Goal: Transaction & Acquisition: Download file/media

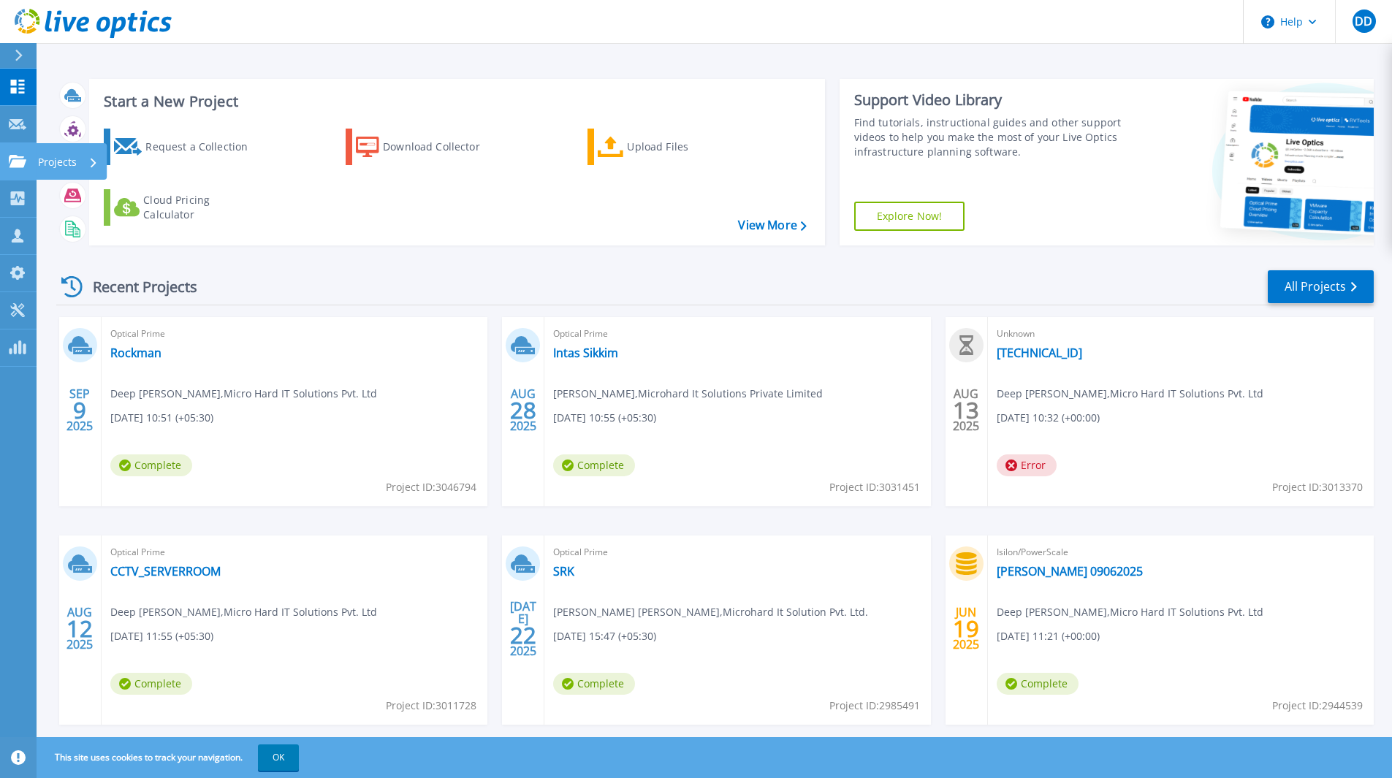
click at [58, 161] on p "Projects" at bounding box center [57, 162] width 39 height 38
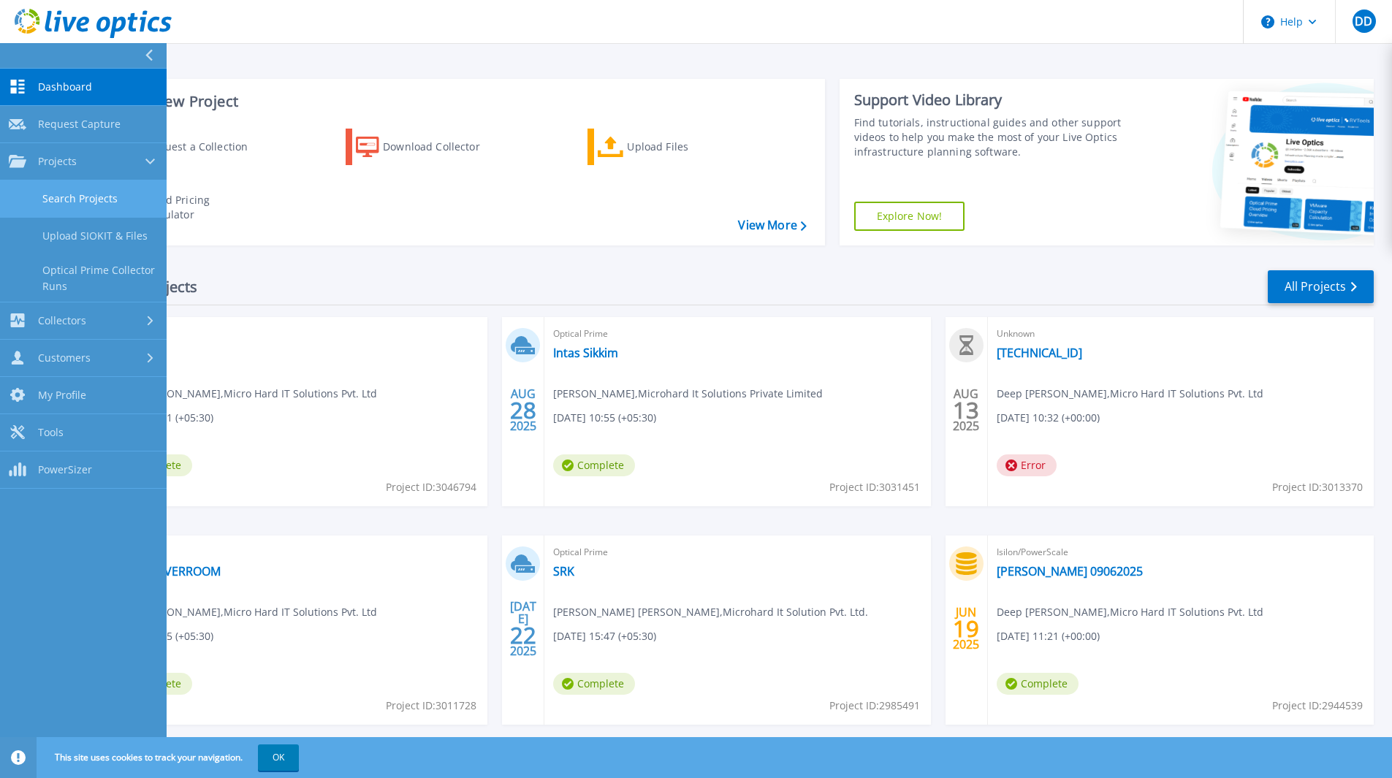
click at [91, 191] on link "Search Projects" at bounding box center [83, 198] width 167 height 37
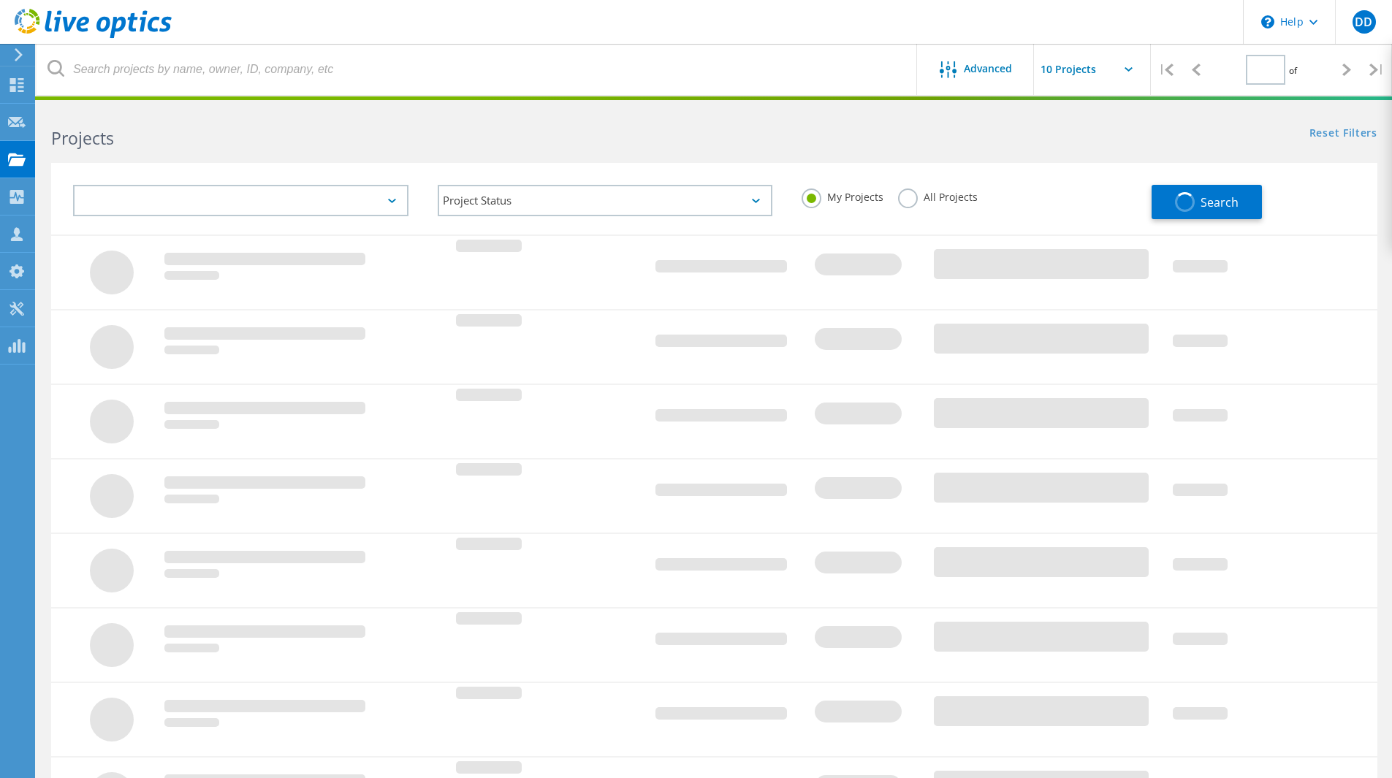
type input "1"
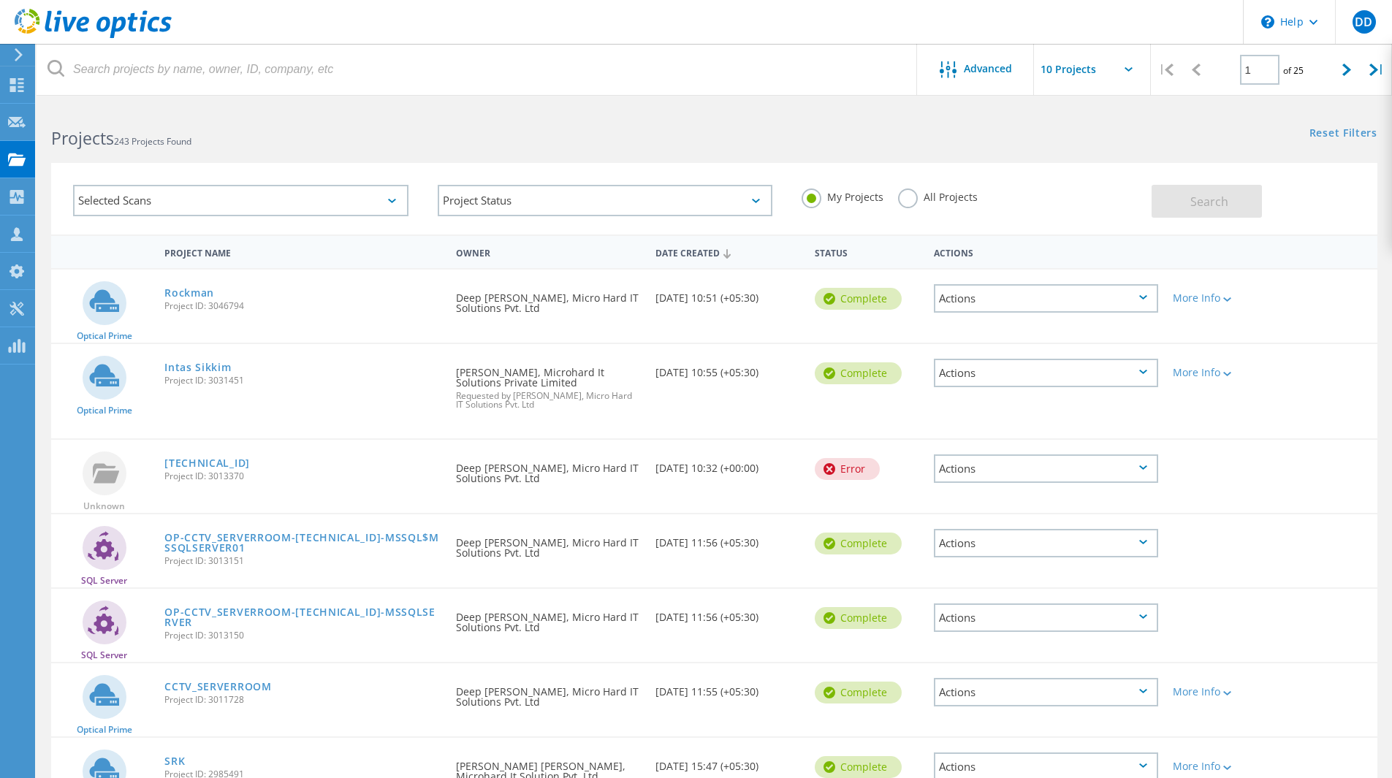
click at [340, 200] on div "Selected Scans" at bounding box center [240, 200] width 335 height 31
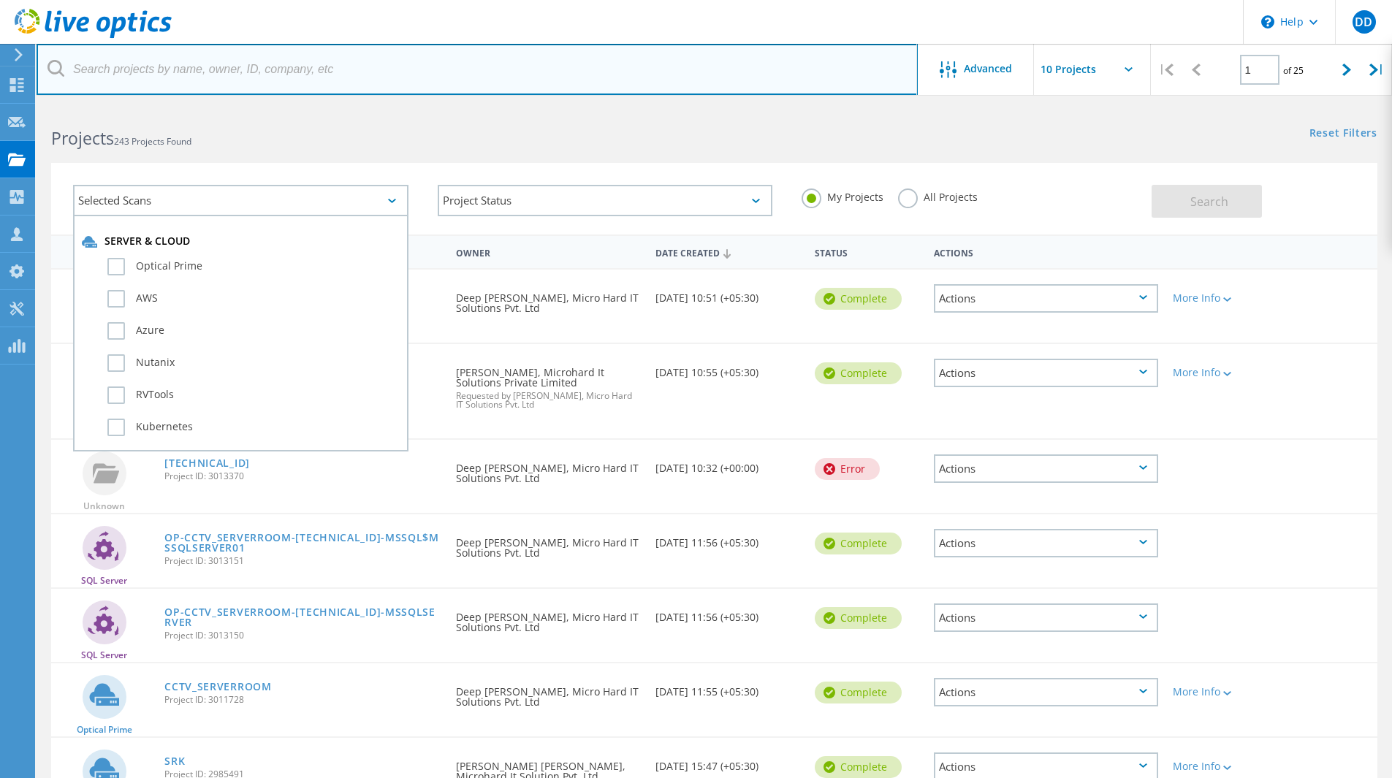
click at [421, 64] on input "text" at bounding box center [477, 69] width 881 height 51
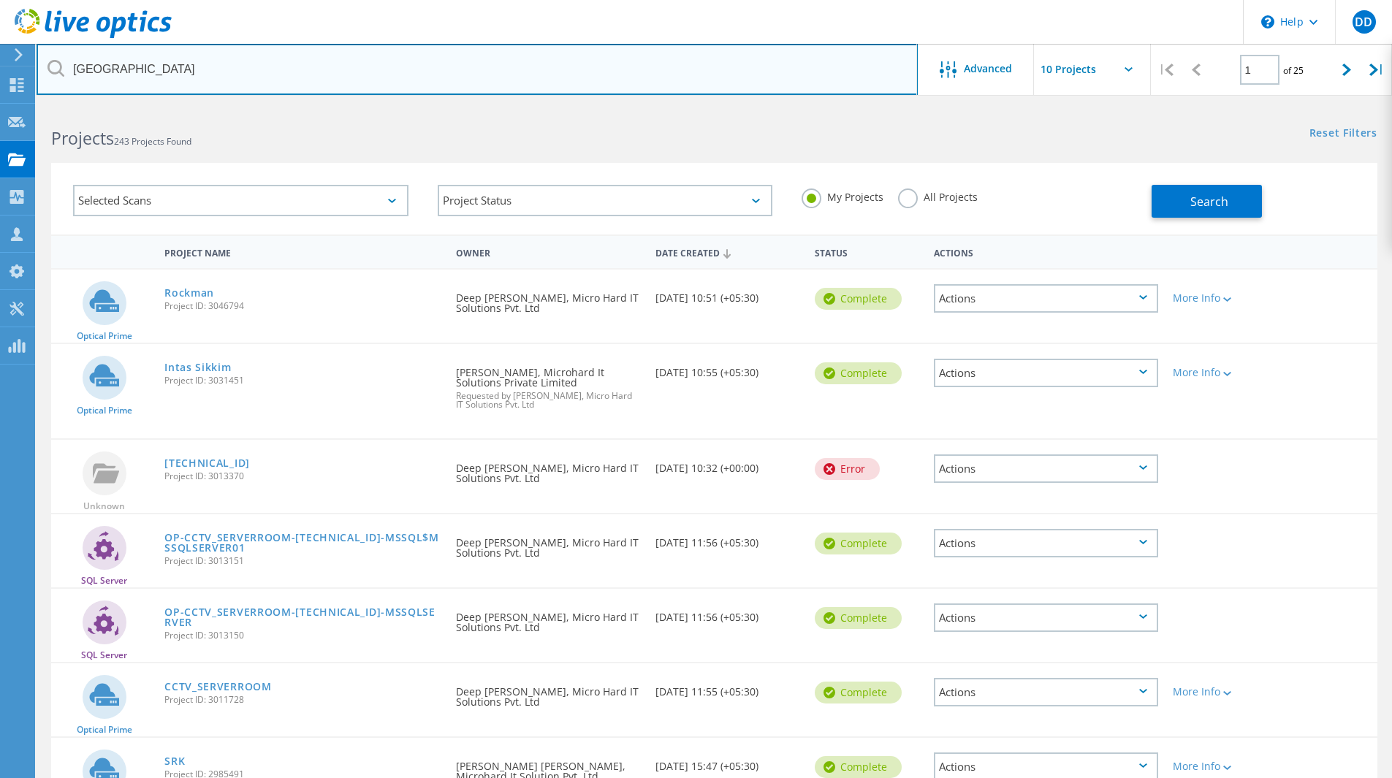
type input "kiran hospital"
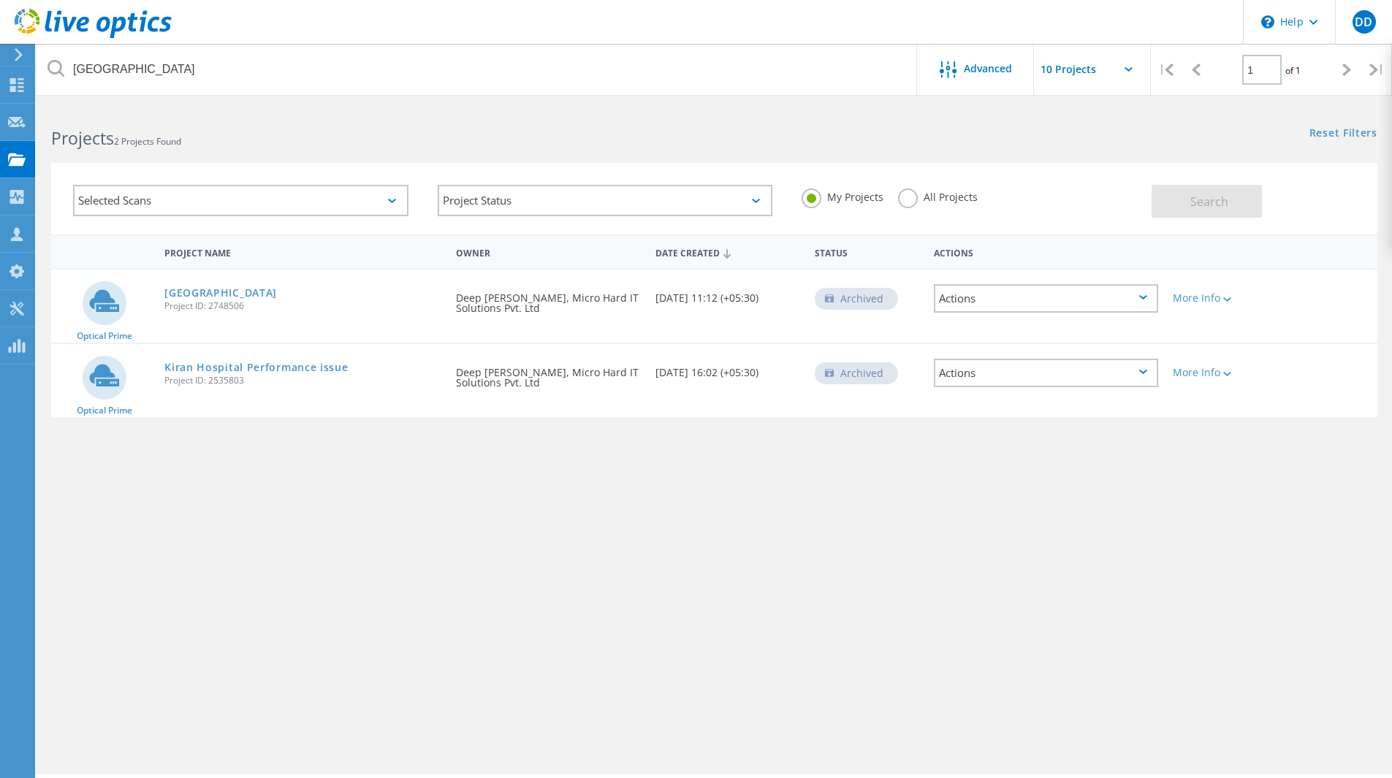
click at [852, 300] on div "Archived" at bounding box center [855, 299] width 83 height 22
click at [220, 294] on link "Kiran Hospital" at bounding box center [220, 293] width 112 height 10
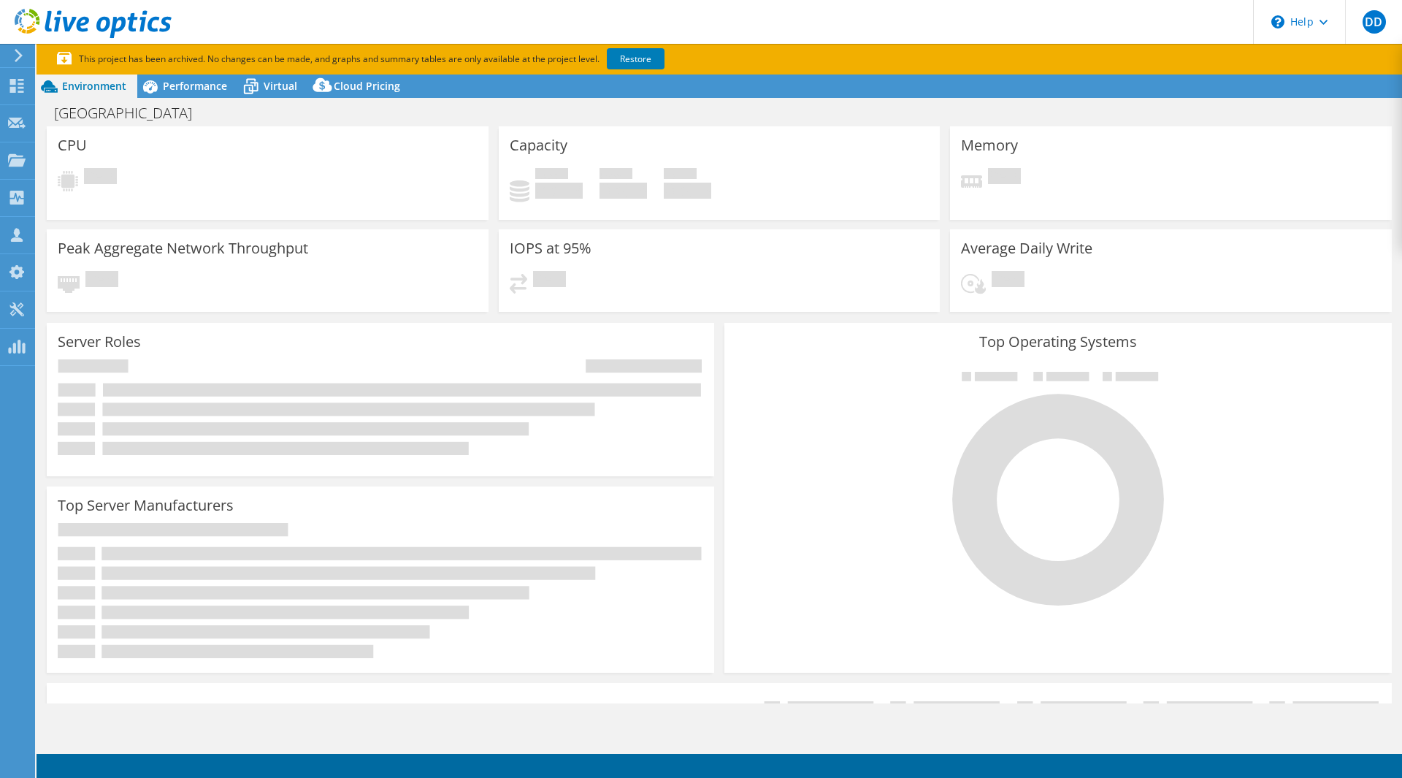
select select "USD"
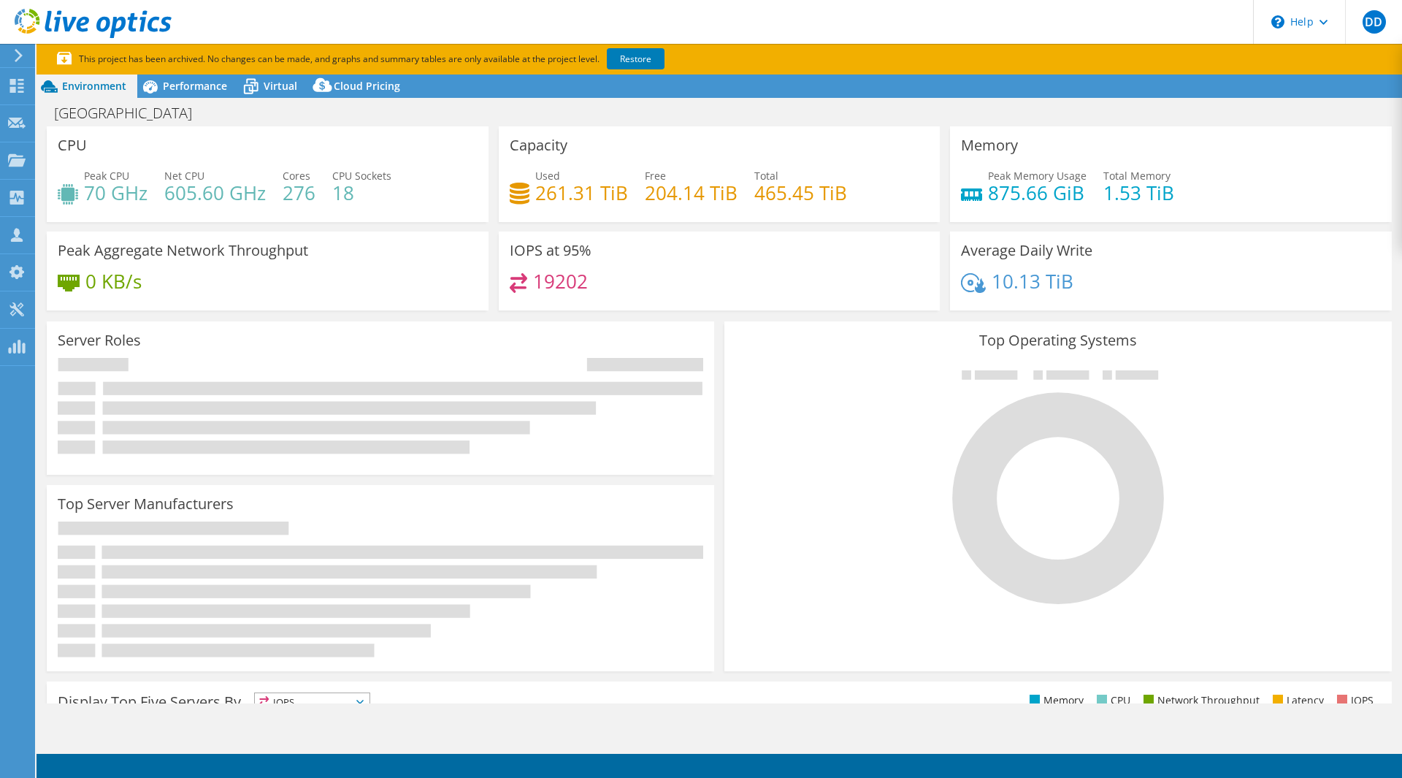
select select "[GEOGRAPHIC_DATA]"
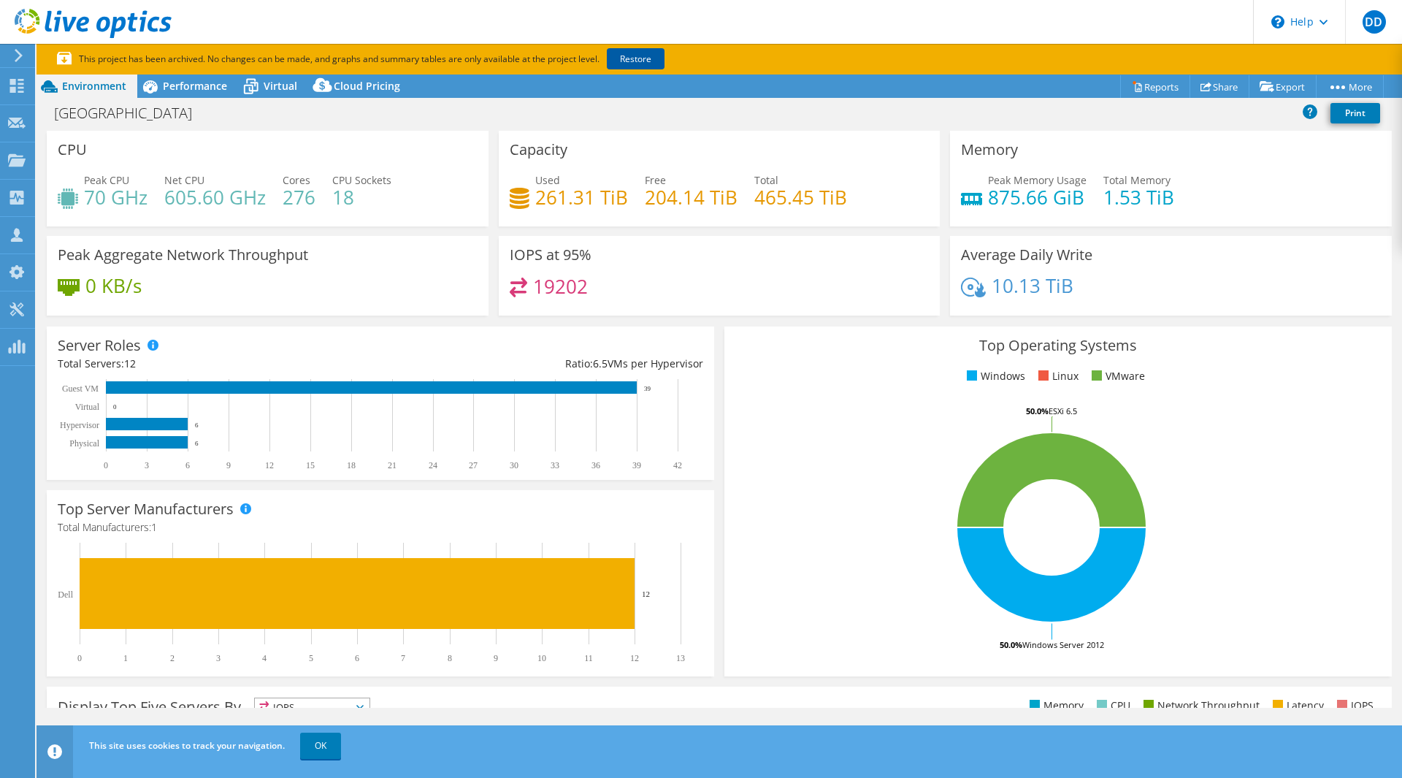
click at [639, 63] on link "Restore" at bounding box center [636, 58] width 58 height 21
click at [221, 88] on span "Performance" at bounding box center [195, 86] width 64 height 14
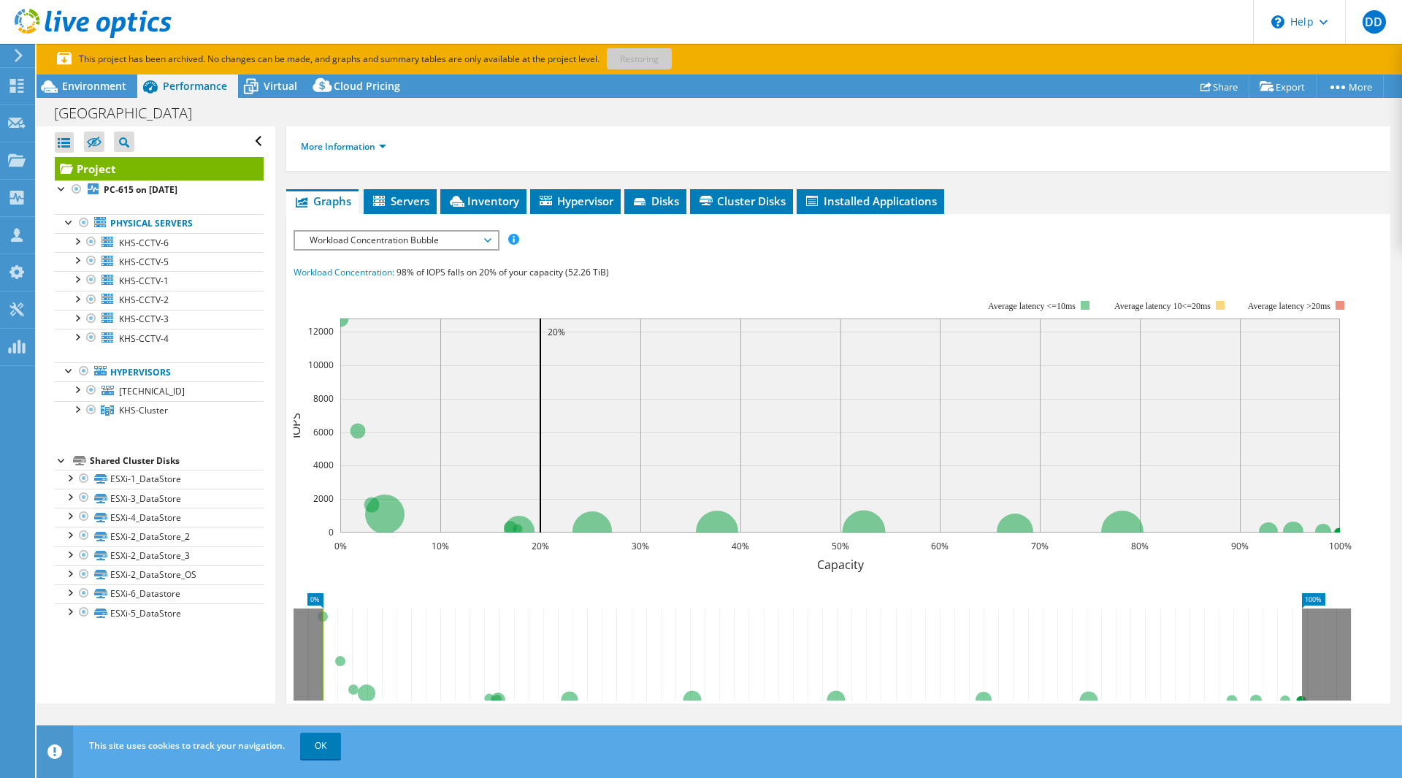
scroll to position [226, 0]
click at [448, 232] on span "Workload Concentration Bubble" at bounding box center [396, 241] width 188 height 18
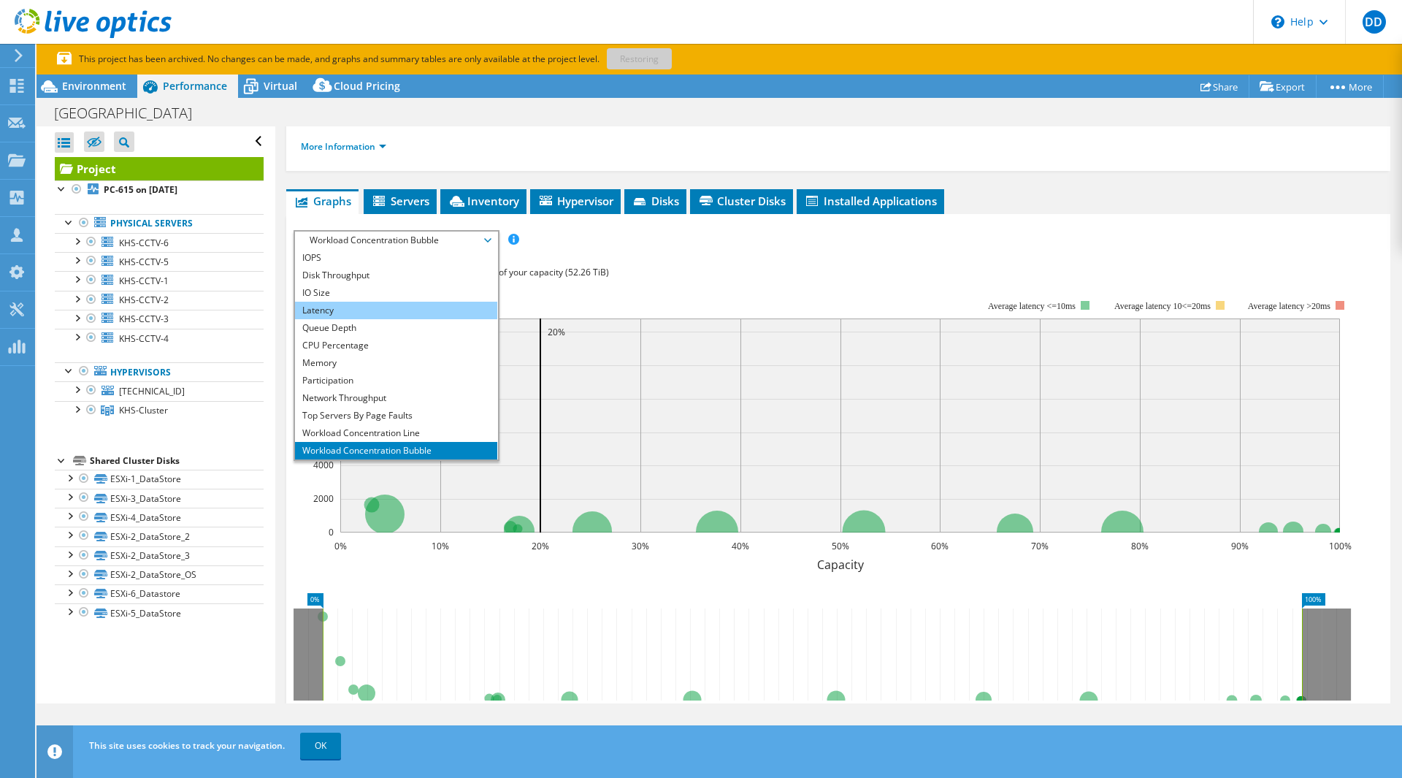
click at [372, 302] on li "Latency" at bounding box center [396, 311] width 202 height 18
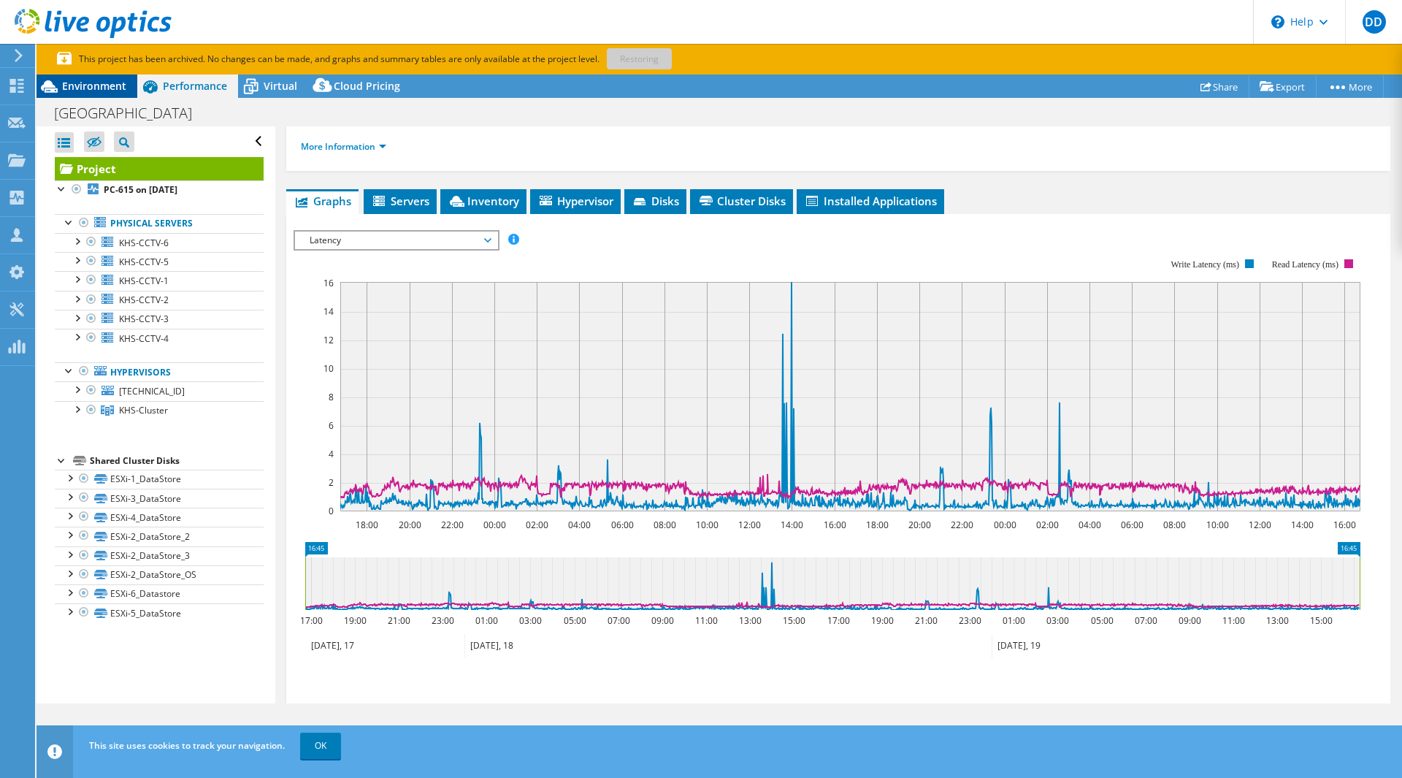
click at [128, 87] on div "Environment" at bounding box center [87, 86] width 101 height 23
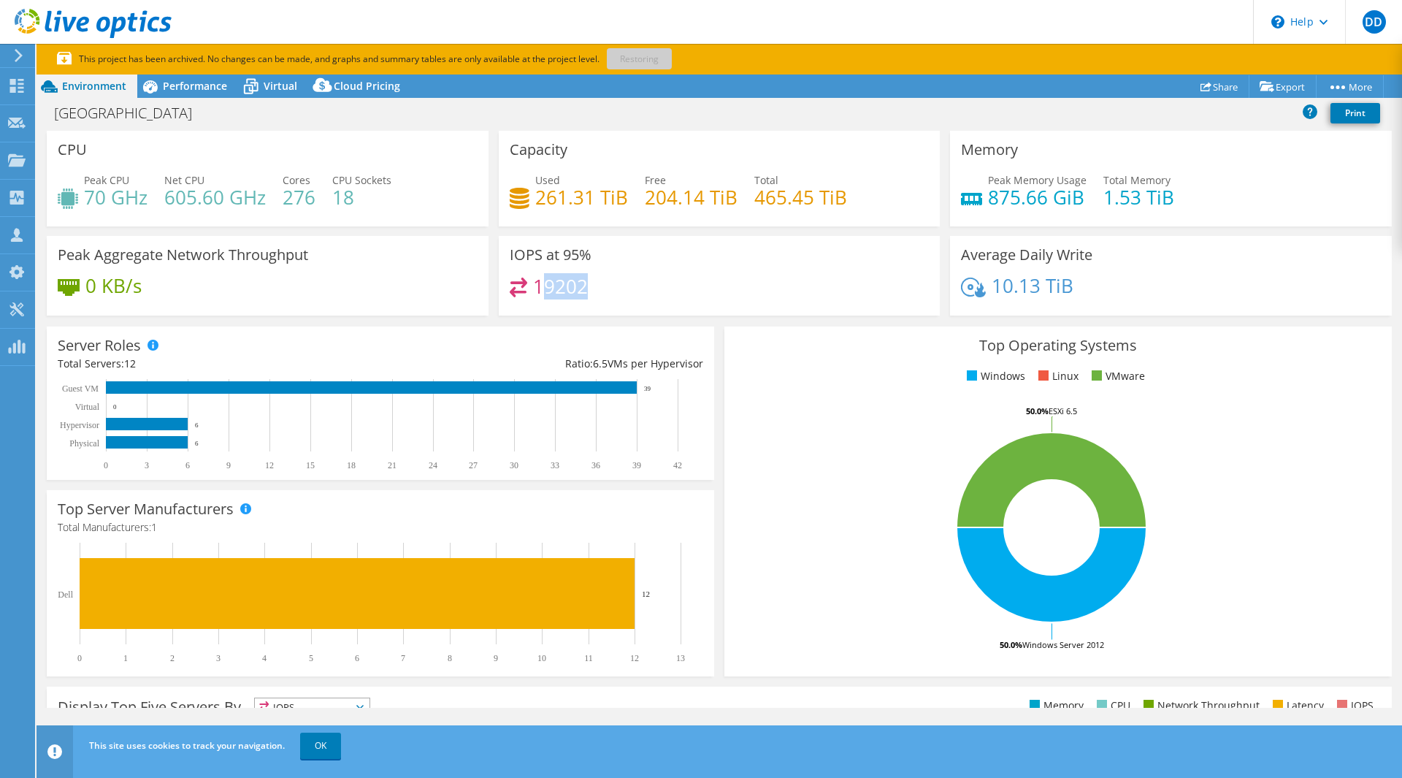
drag, startPoint x: 592, startPoint y: 289, endPoint x: 535, endPoint y: 283, distance: 56.5
click at [535, 283] on div "19202" at bounding box center [720, 293] width 420 height 31
click at [169, 84] on span "Performance" at bounding box center [195, 86] width 64 height 14
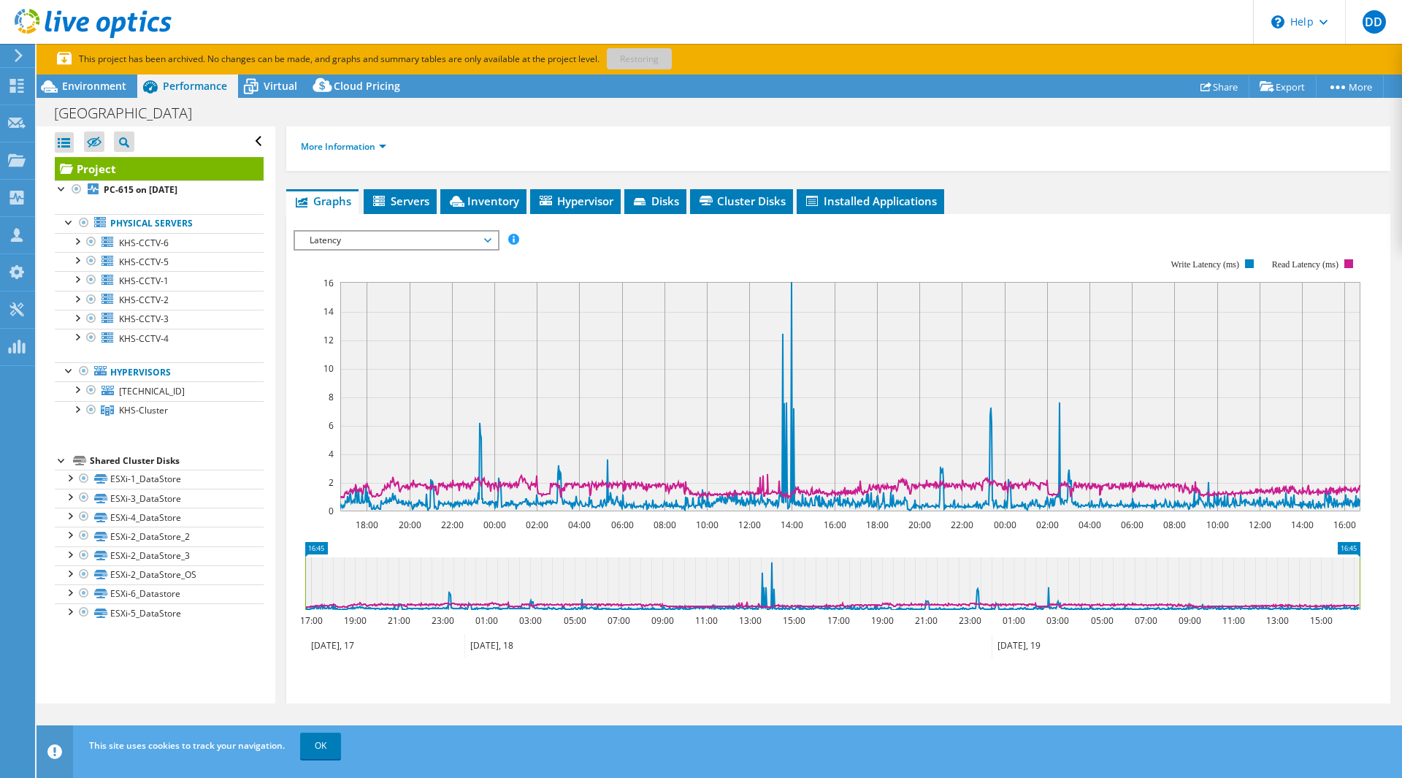
click at [353, 232] on span "Latency" at bounding box center [396, 241] width 188 height 18
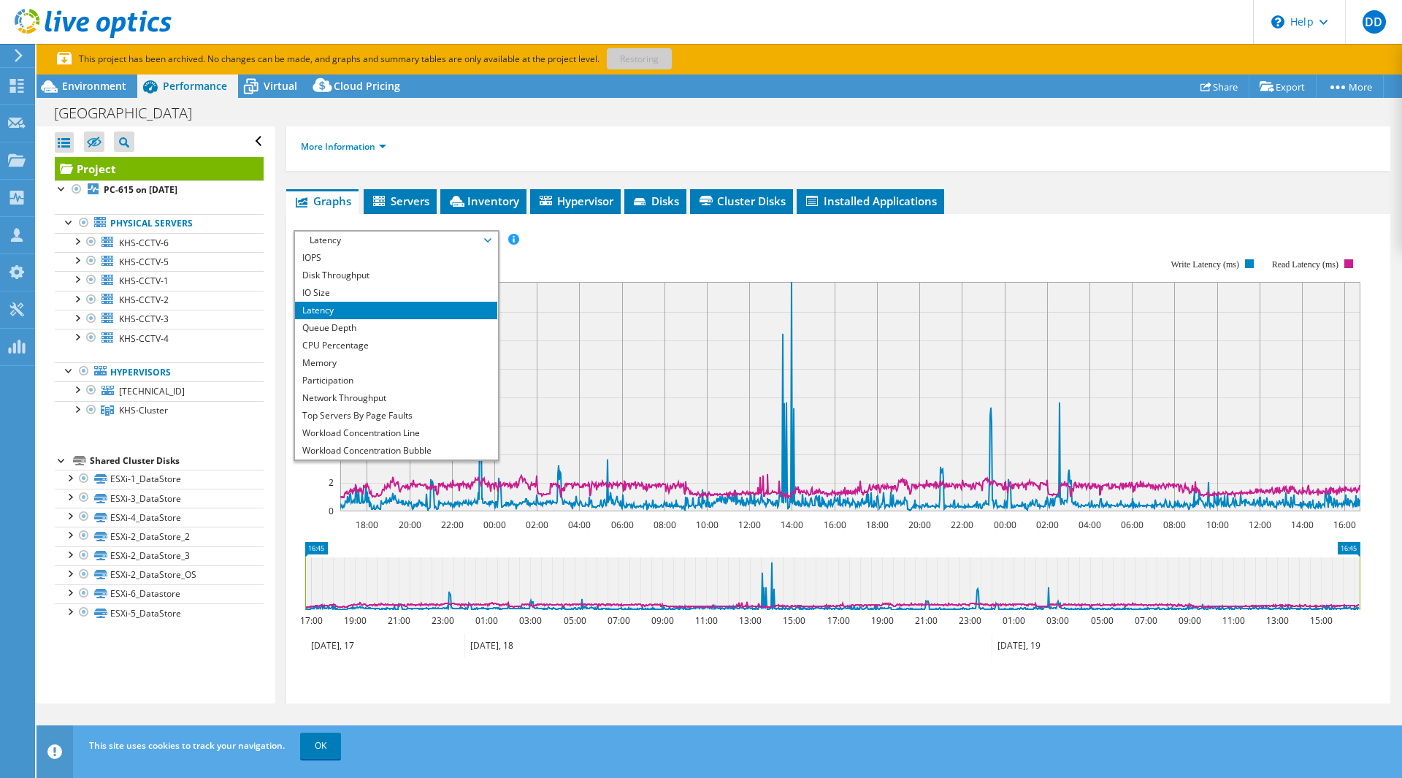
click at [353, 232] on span "Latency" at bounding box center [396, 241] width 188 height 18
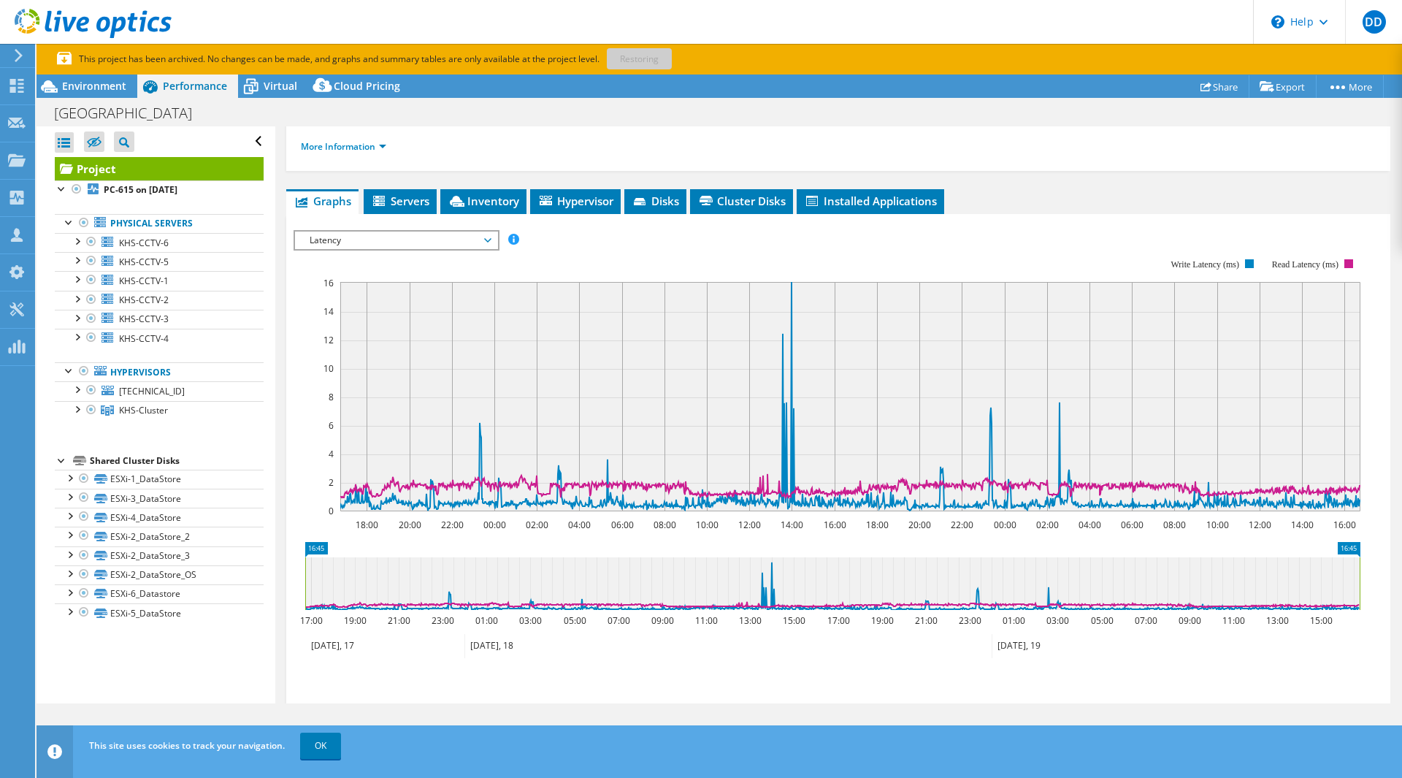
click at [366, 232] on span "Latency" at bounding box center [396, 241] width 188 height 18
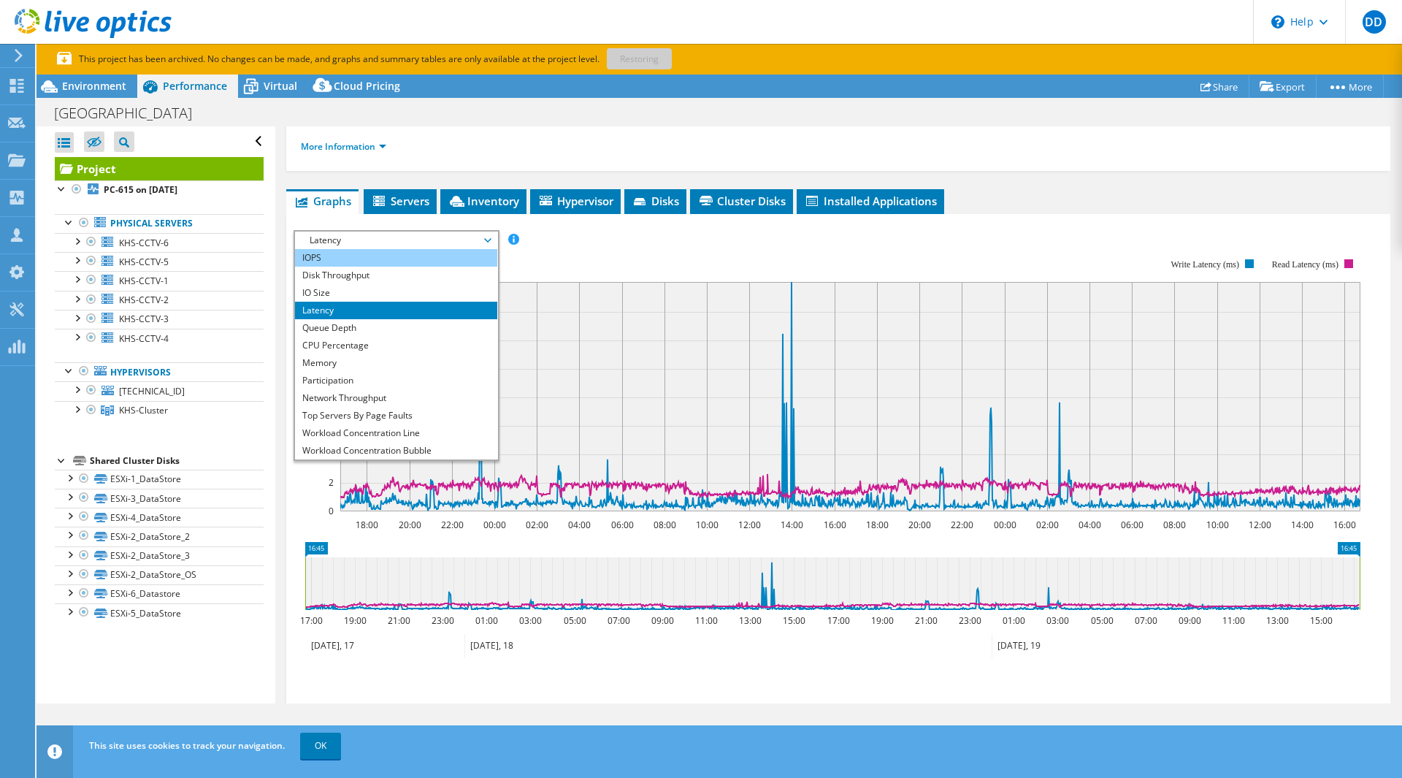
click at [337, 249] on li "IOPS" at bounding box center [396, 258] width 202 height 18
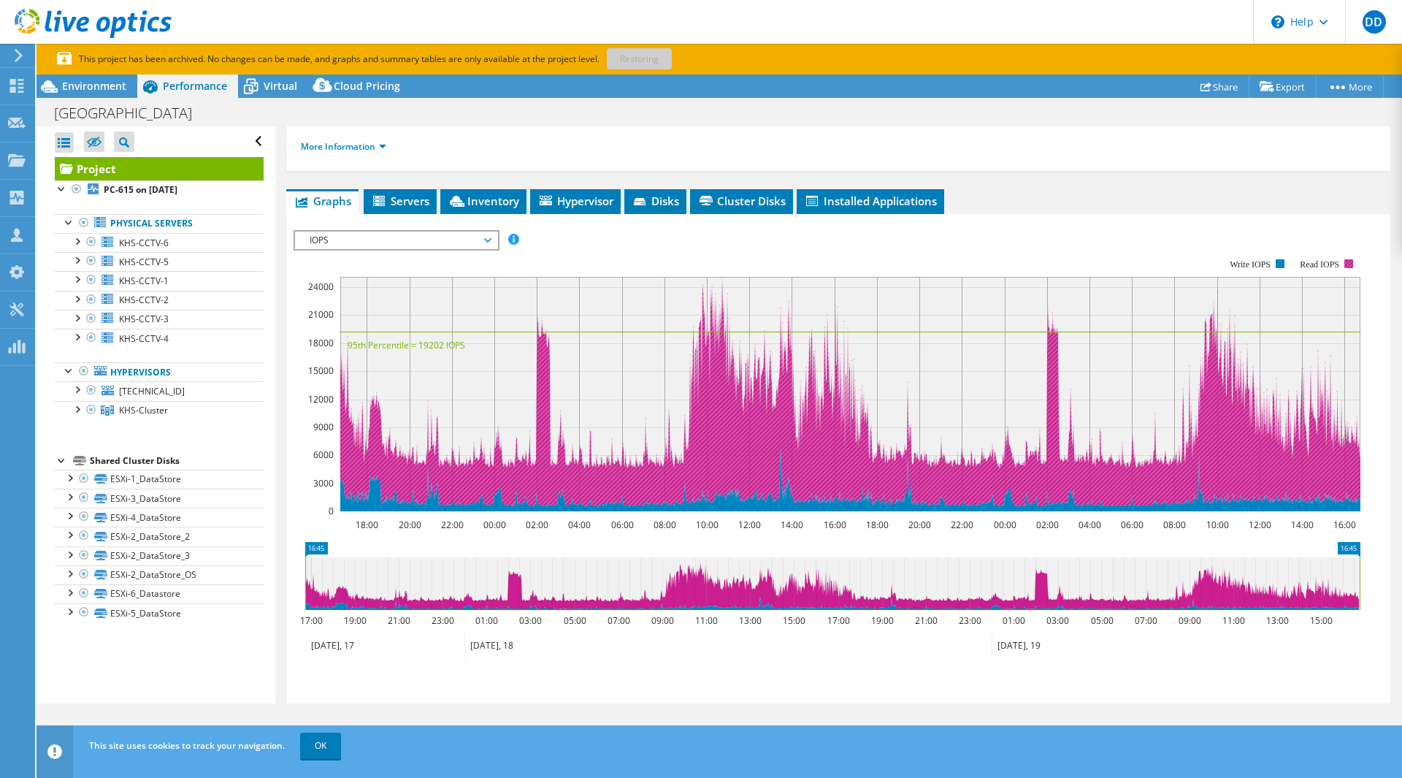
drag, startPoint x: 1301, startPoint y: 236, endPoint x: 1352, endPoint y: 236, distance: 51.1
click at [1352, 259] on g "Write IOPS Read IOPS" at bounding box center [1291, 264] width 123 height 10
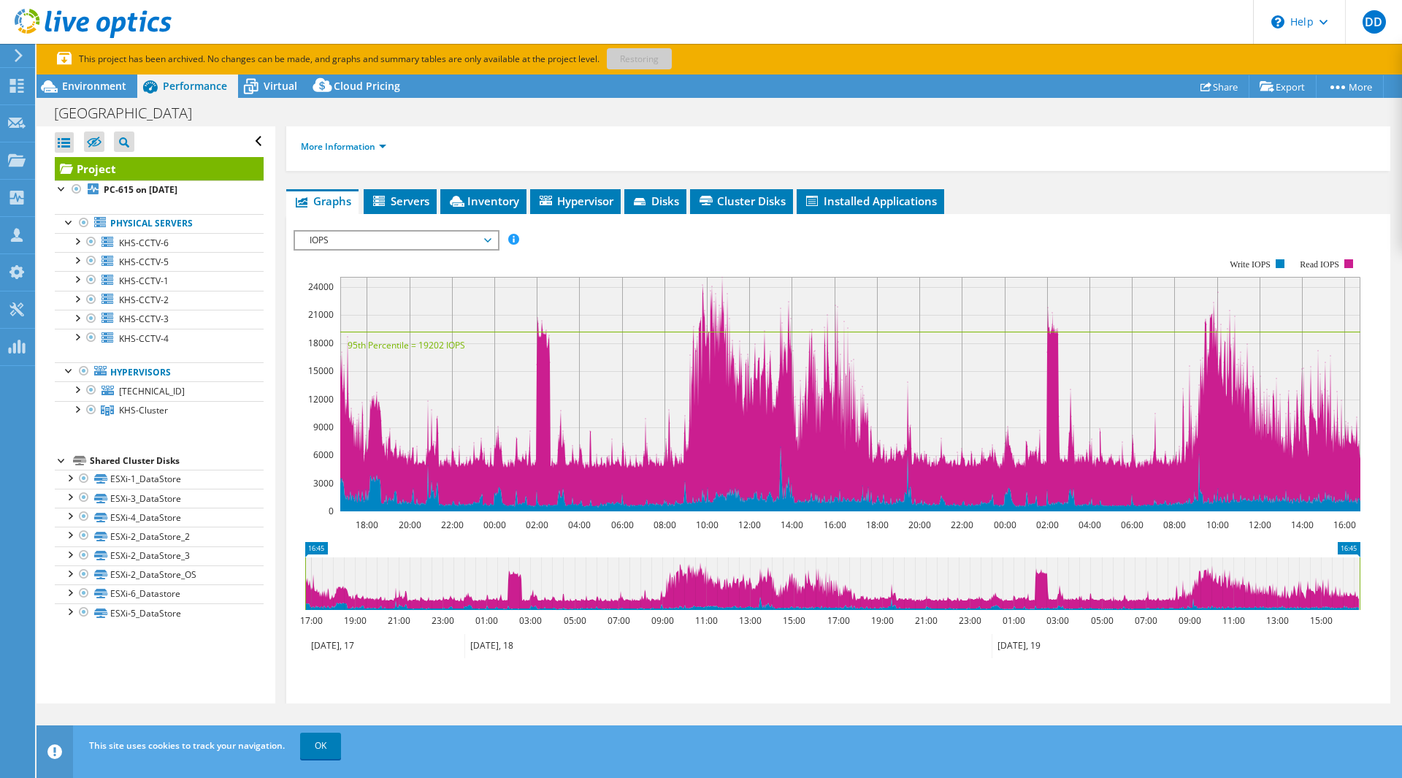
click at [428, 232] on span "IOPS" at bounding box center [396, 241] width 188 height 18
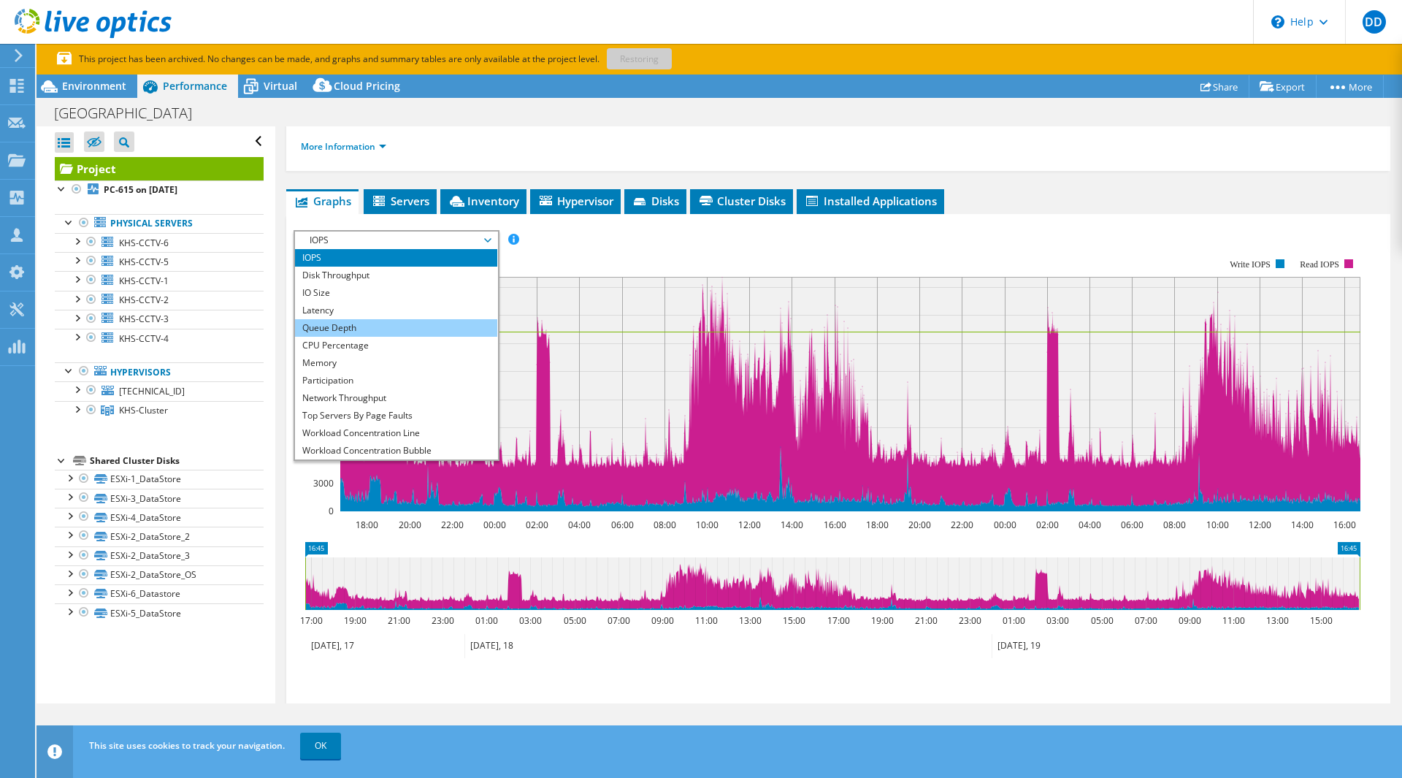
click at [358, 319] on li "Queue Depth" at bounding box center [396, 328] width 202 height 18
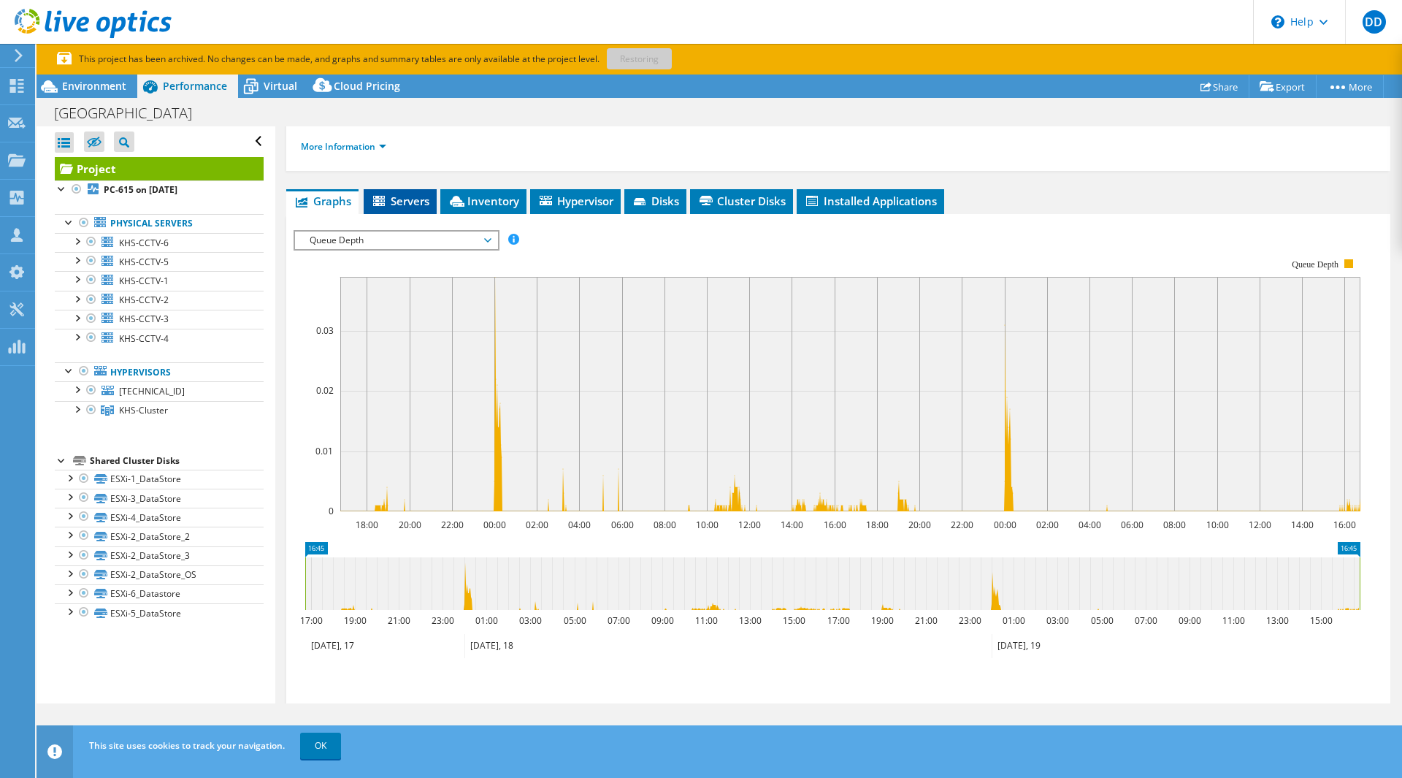
click at [412, 194] on span "Servers" at bounding box center [400, 201] width 58 height 15
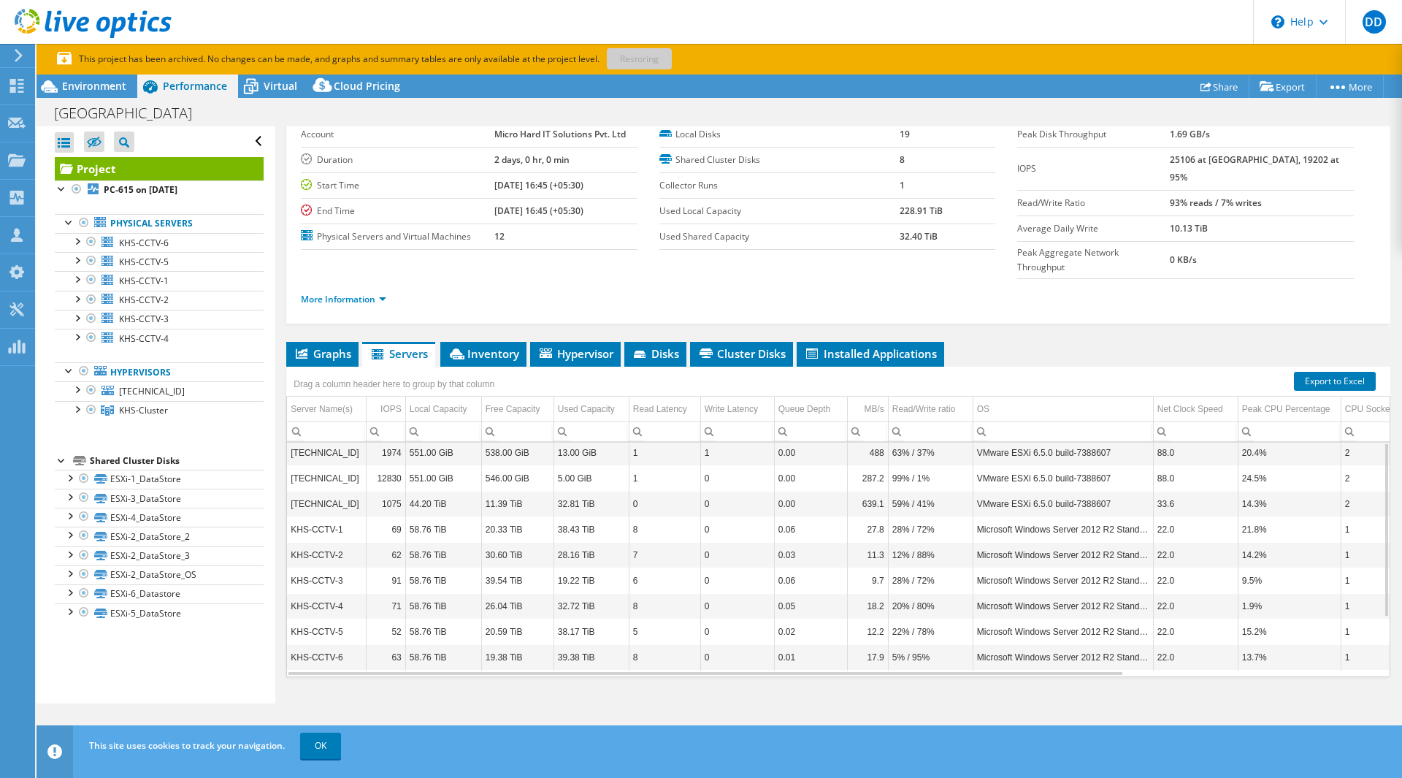
scroll to position [0, 0]
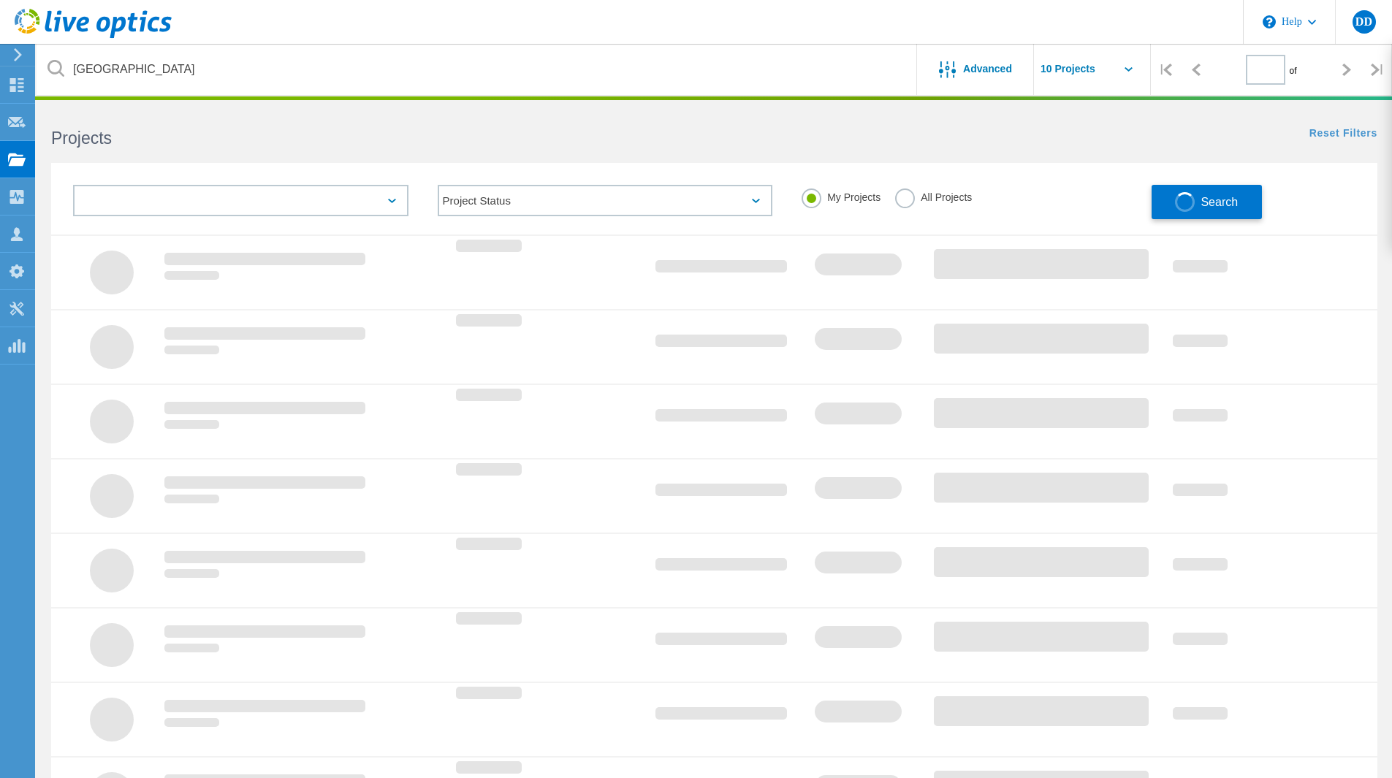
type input "1"
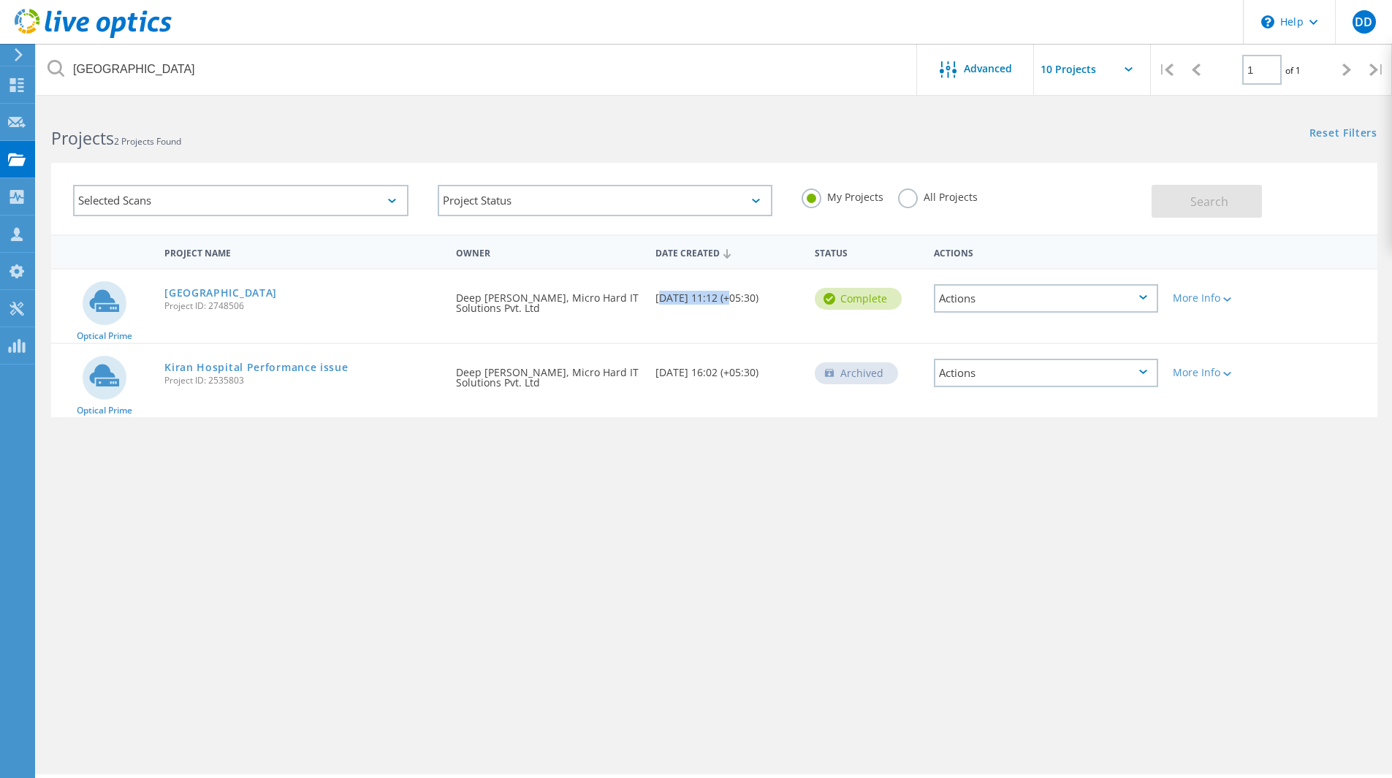
drag, startPoint x: 656, startPoint y: 297, endPoint x: 725, endPoint y: 298, distance: 69.4
click at [725, 298] on div "Date Created 12/20/2024, 11:12 (+05:30)" at bounding box center [727, 294] width 159 height 48
click at [9, 82] on icon at bounding box center [17, 85] width 18 height 14
click at [63, 80] on div "Dashboard" at bounding box center [69, 85] width 54 height 10
click at [20, 48] on icon at bounding box center [18, 54] width 11 height 13
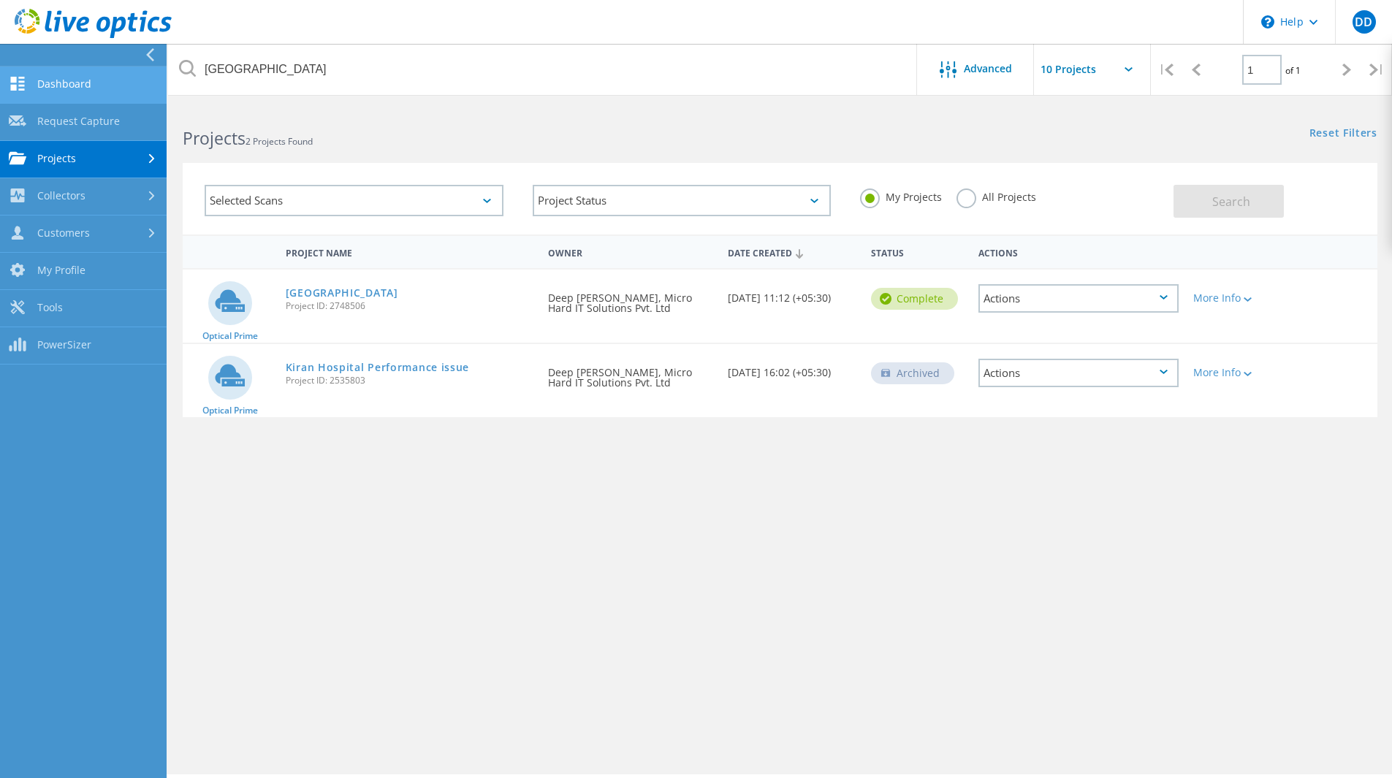
click at [60, 85] on link "Dashboard" at bounding box center [83, 84] width 167 height 37
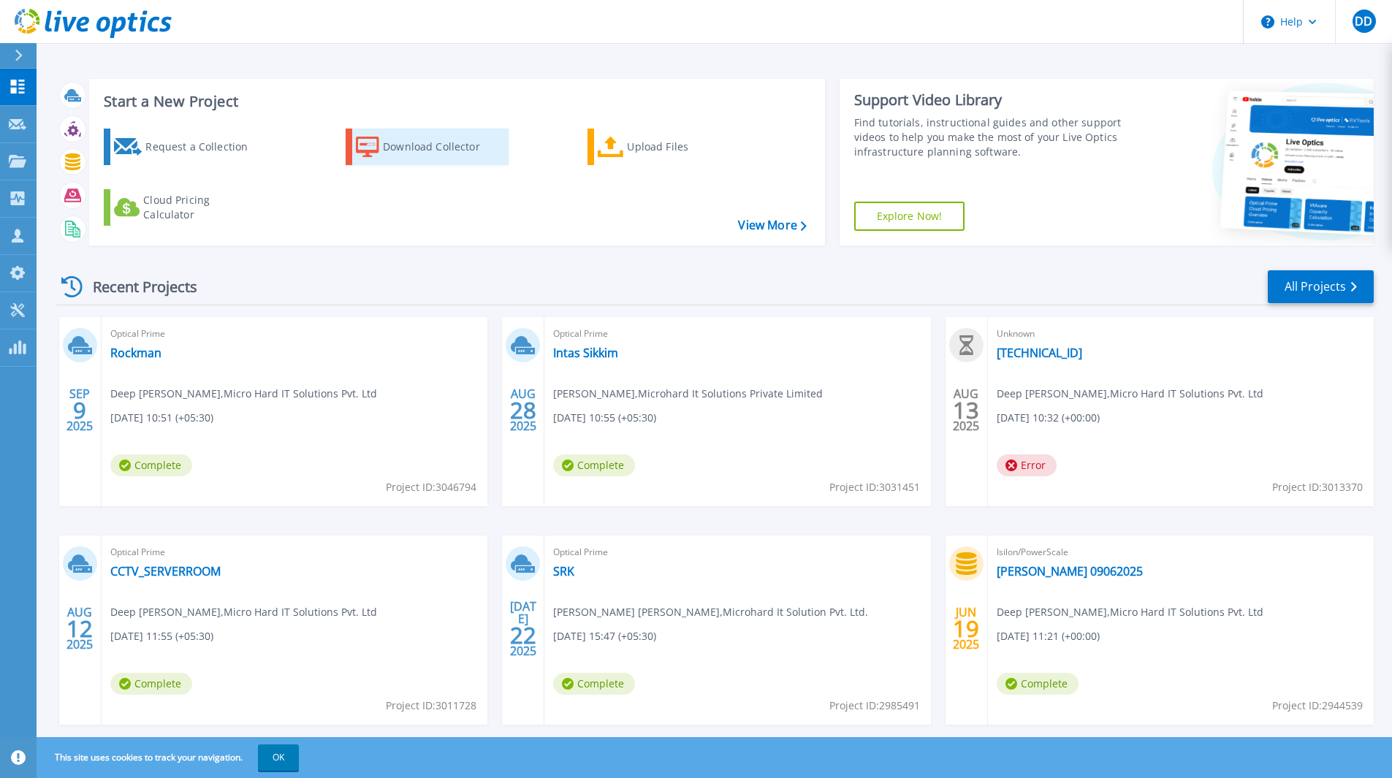
click at [429, 161] on div "Download Collector" at bounding box center [441, 146] width 117 height 29
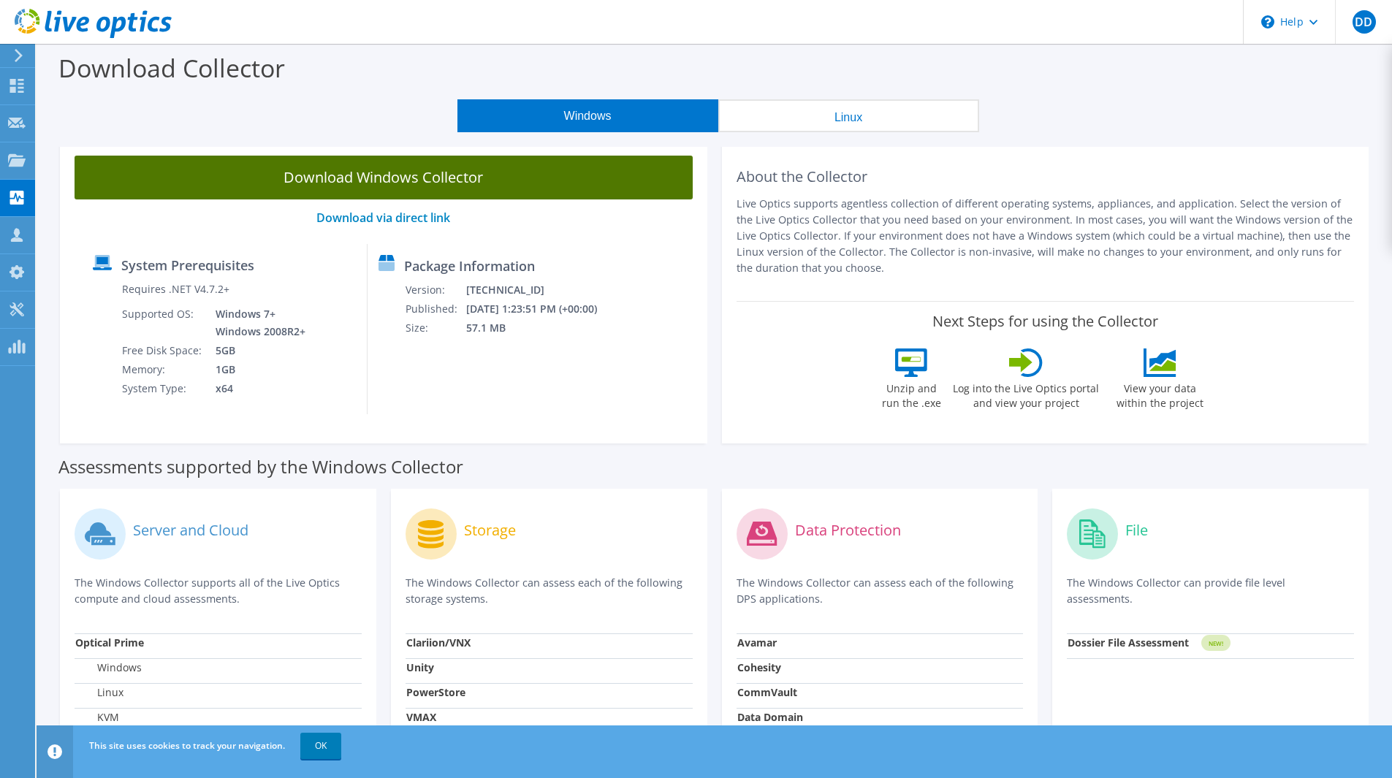
click at [601, 189] on link "Download Windows Collector" at bounding box center [384, 178] width 618 height 44
